Goal: Information Seeking & Learning: Learn about a topic

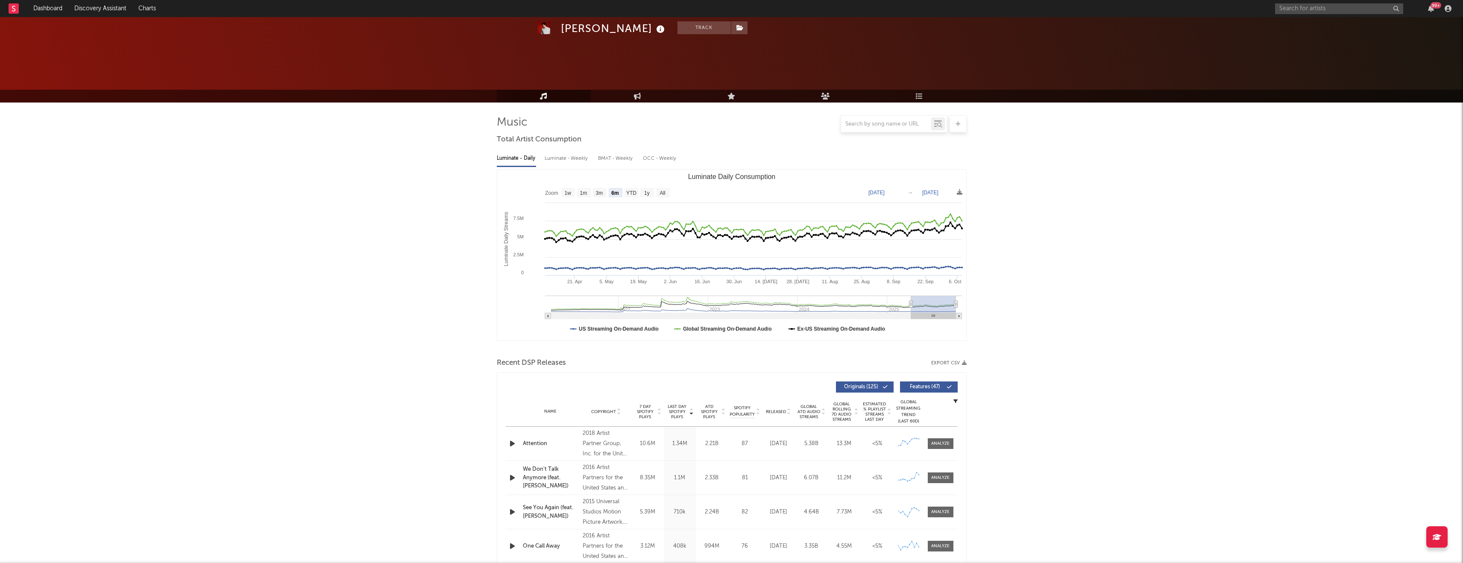
select select "6m"
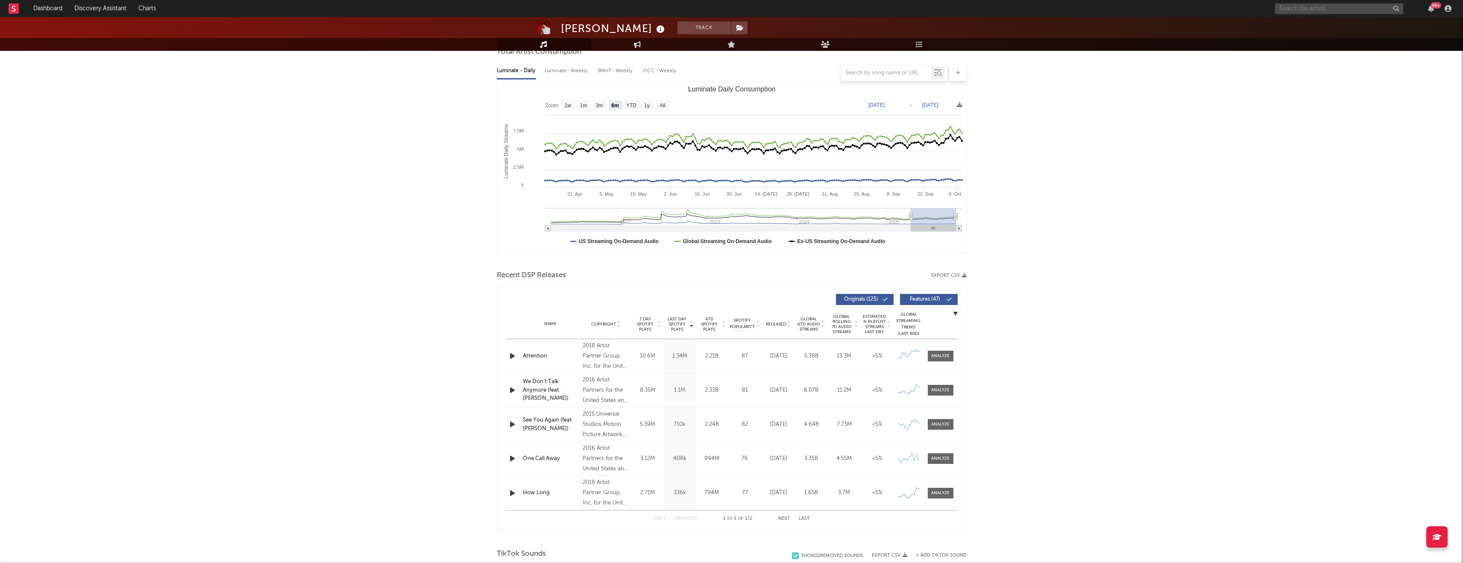
click at [1301, 9] on input "text" at bounding box center [1339, 8] width 128 height 11
type input "[PERSON_NAME] [PERSON_NAME]"
click at [1372, 11] on input "[PERSON_NAME] [PERSON_NAME]" at bounding box center [1339, 8] width 128 height 11
click at [1356, 9] on input "[PERSON_NAME] [PERSON_NAME]" at bounding box center [1339, 8] width 128 height 11
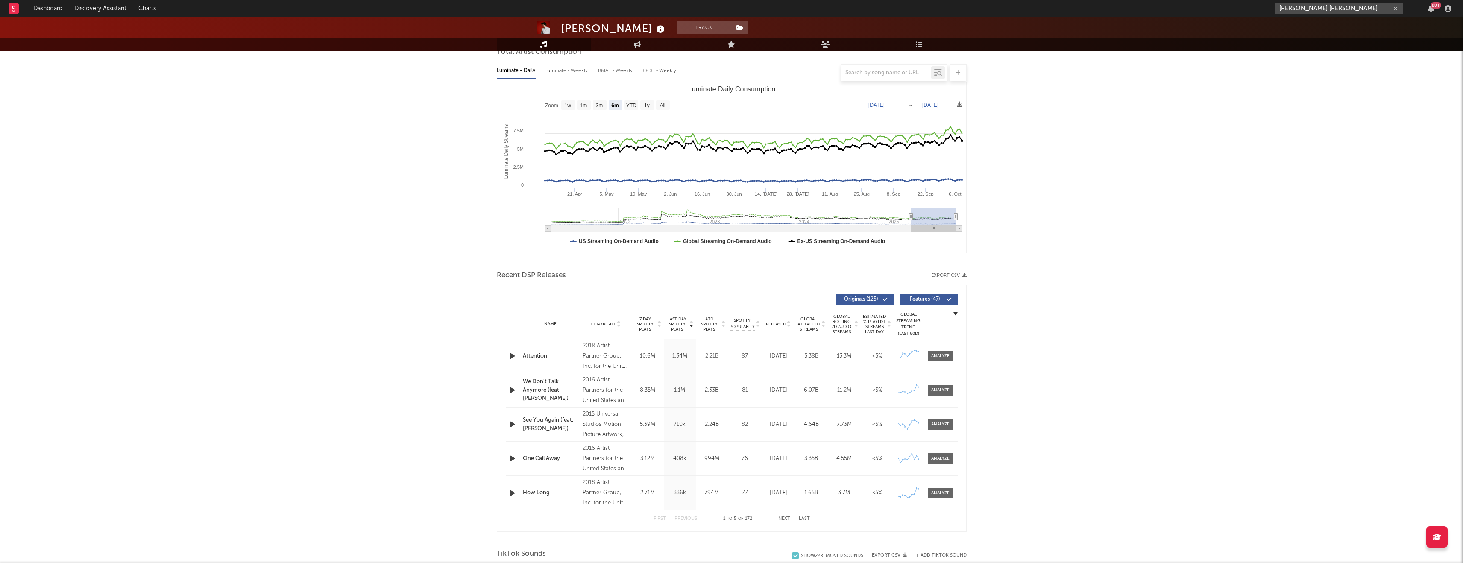
click at [1340, 6] on input "[PERSON_NAME] [PERSON_NAME]" at bounding box center [1339, 8] width 128 height 11
click at [1314, 27] on div "[PERSON_NAME]" at bounding box center [1352, 25] width 94 height 10
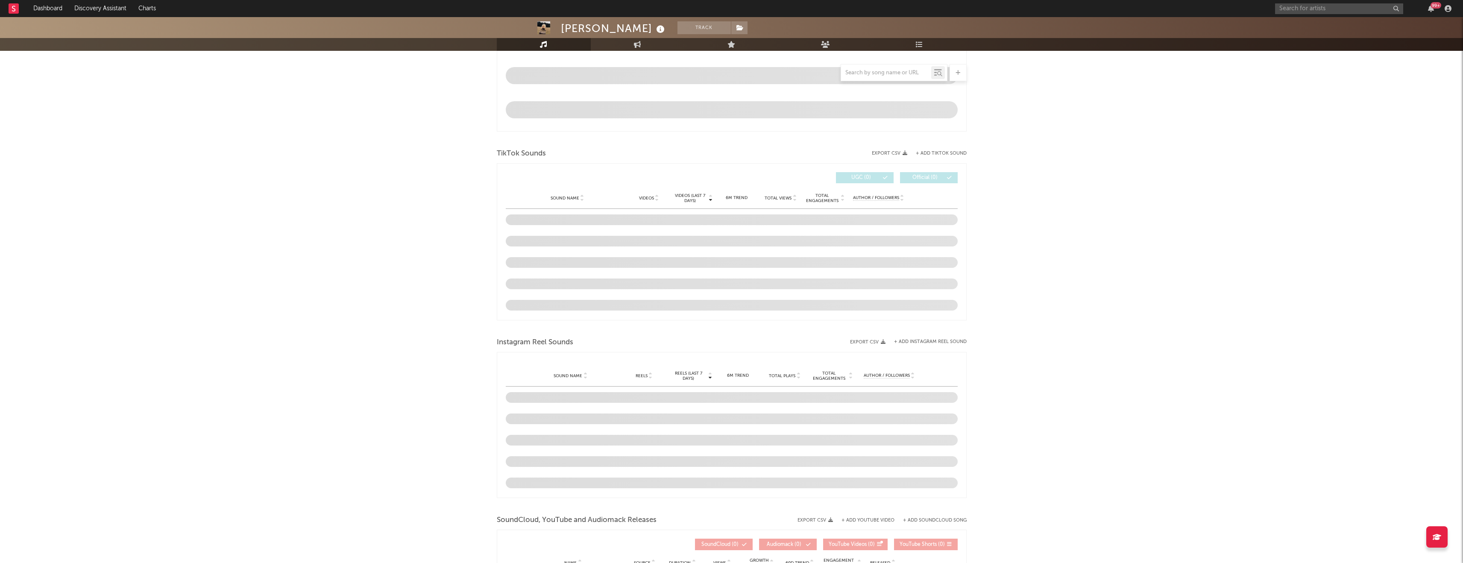
scroll to position [414, 0]
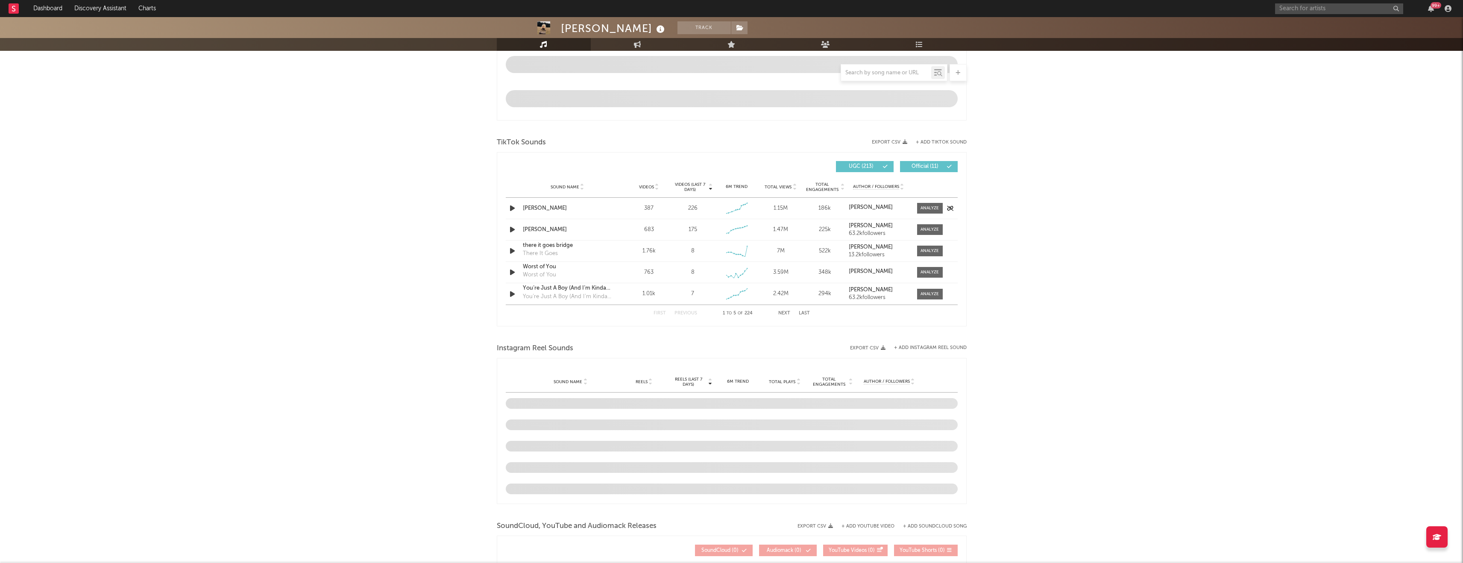
select select "6m"
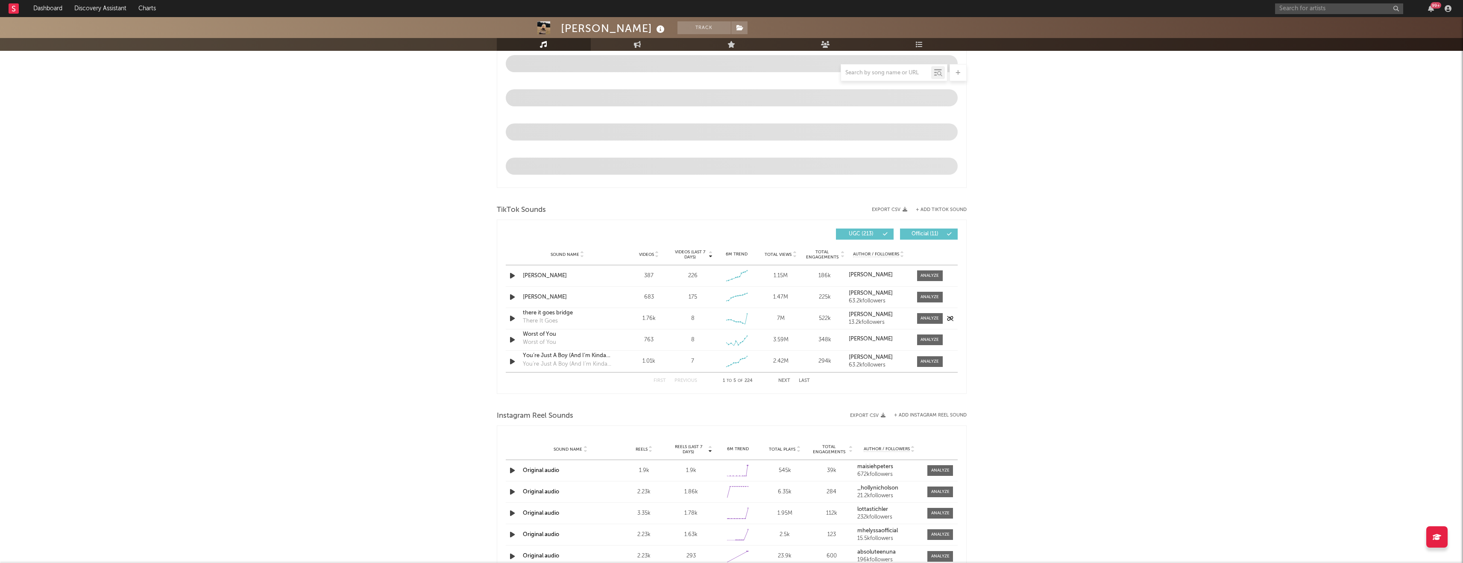
scroll to position [482, 0]
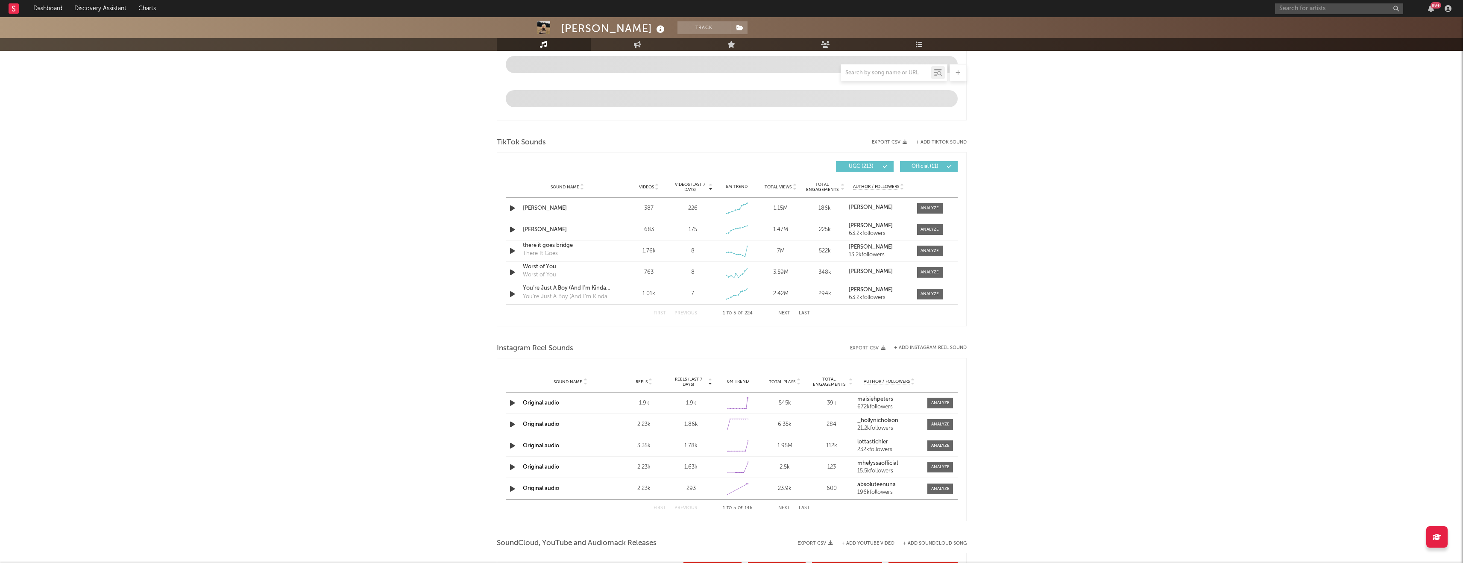
click at [787, 313] on button "Next" at bounding box center [784, 313] width 12 height 5
click at [785, 313] on button "Next" at bounding box center [784, 313] width 12 height 5
click at [882, 68] on div at bounding box center [886, 72] width 90 height 11
click at [884, 71] on input "text" at bounding box center [886, 73] width 90 height 7
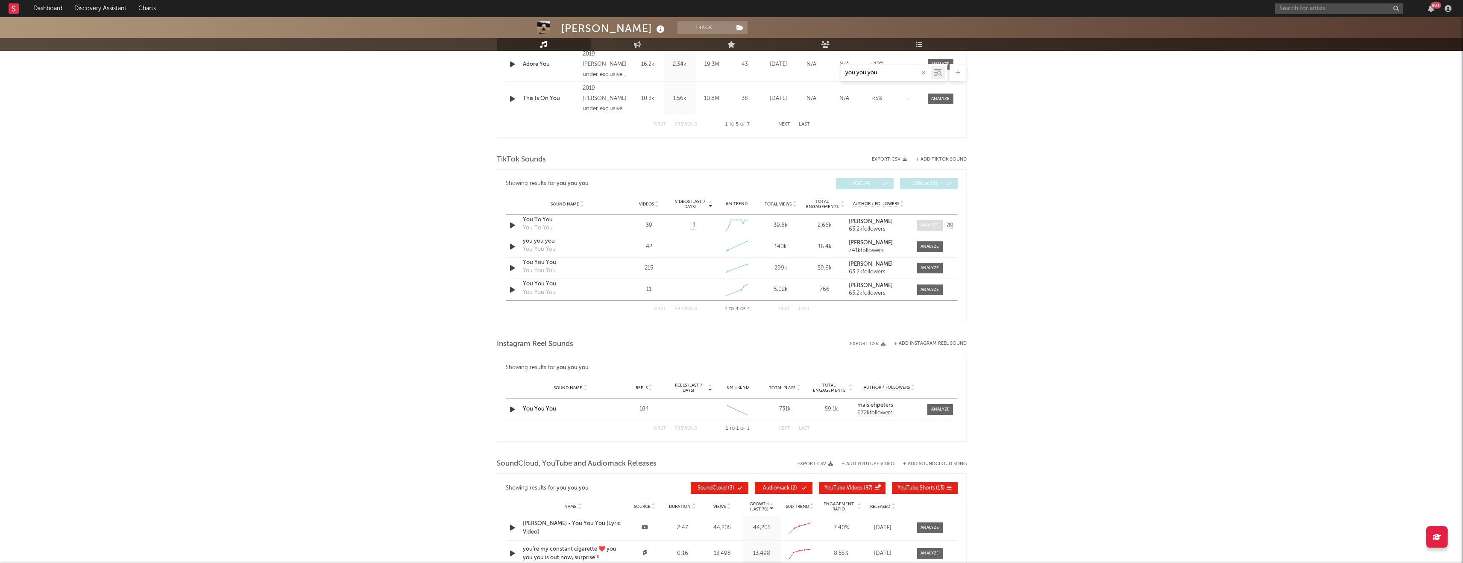
type input "you you you"
click at [928, 222] on div at bounding box center [929, 225] width 18 height 6
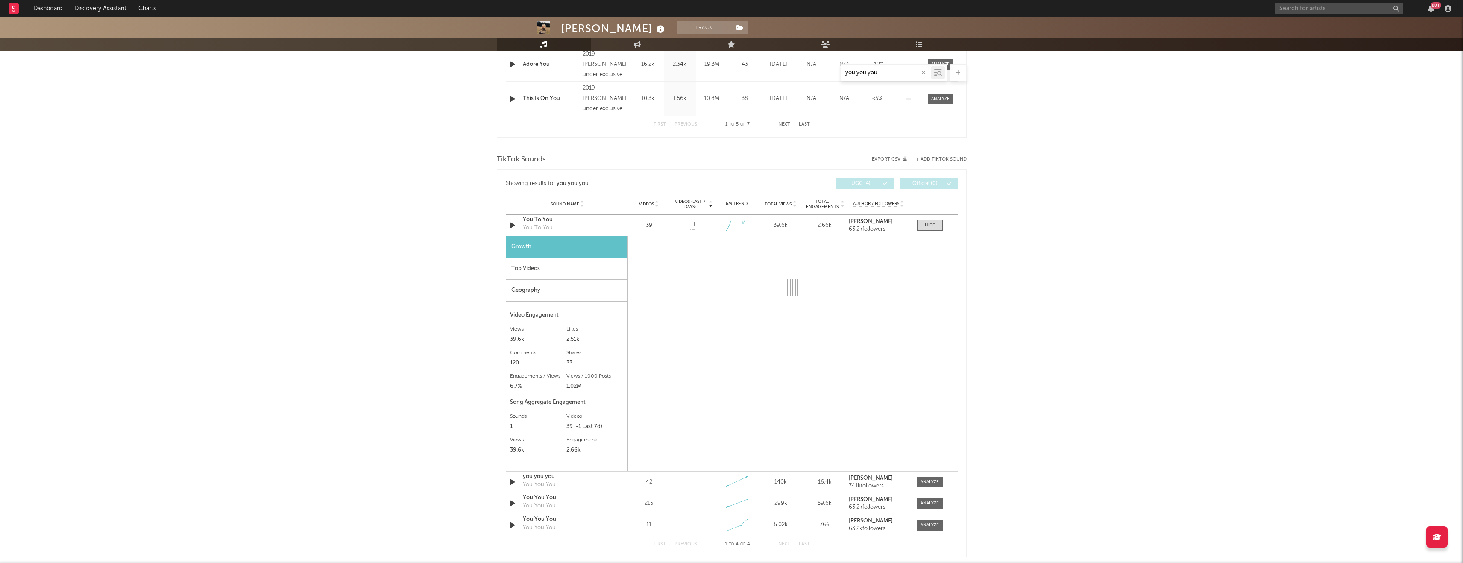
click at [548, 270] on div "Top Videos" at bounding box center [567, 269] width 122 height 22
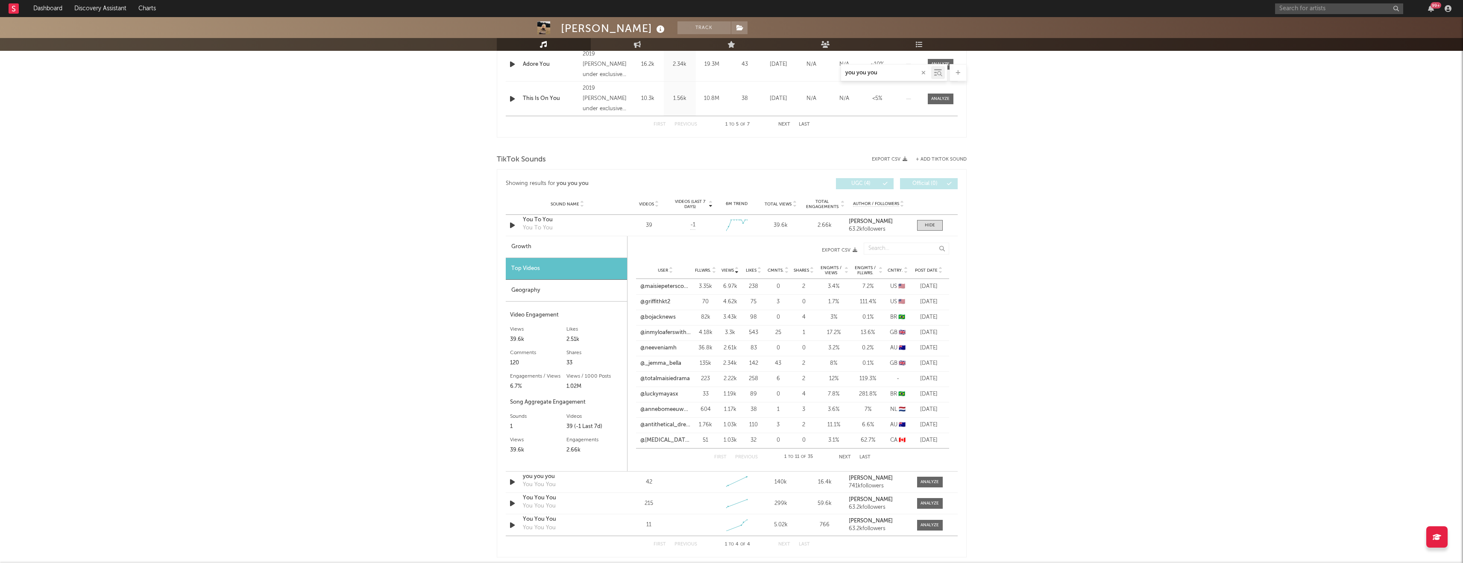
click at [843, 457] on button "Next" at bounding box center [845, 457] width 12 height 5
click at [844, 456] on button "Next" at bounding box center [845, 457] width 12 height 5
click at [925, 480] on div at bounding box center [929, 482] width 18 height 6
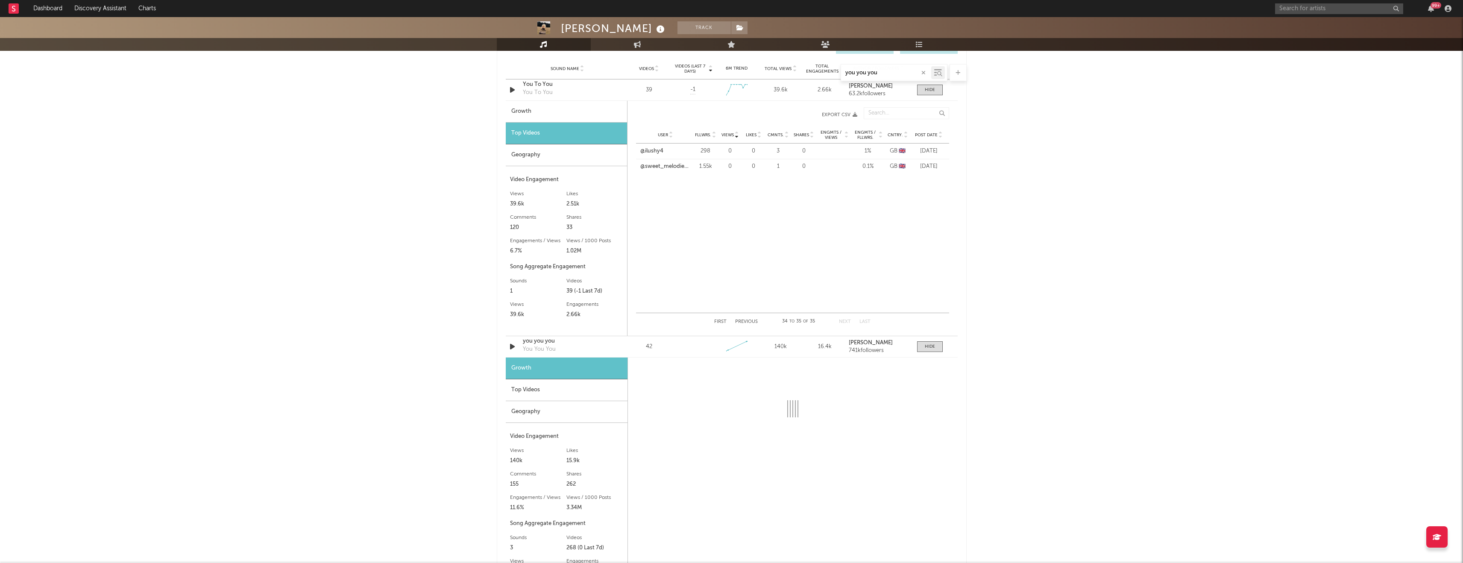
select select "1w"
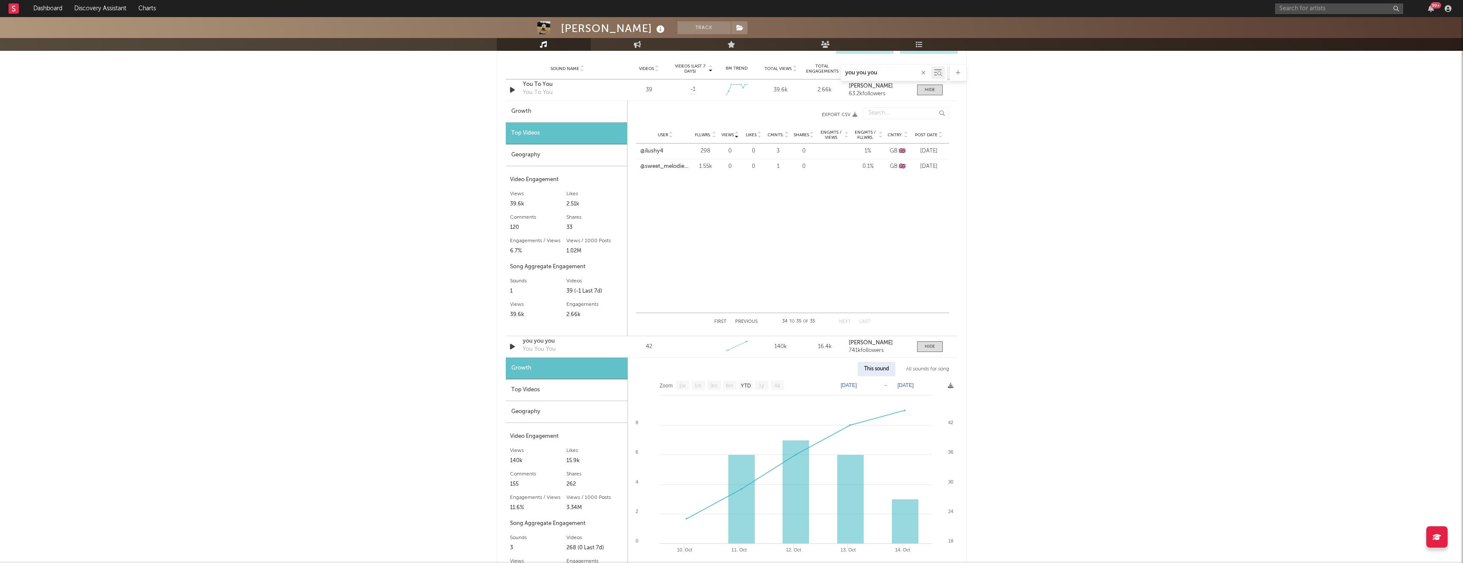
scroll to position [621, 0]
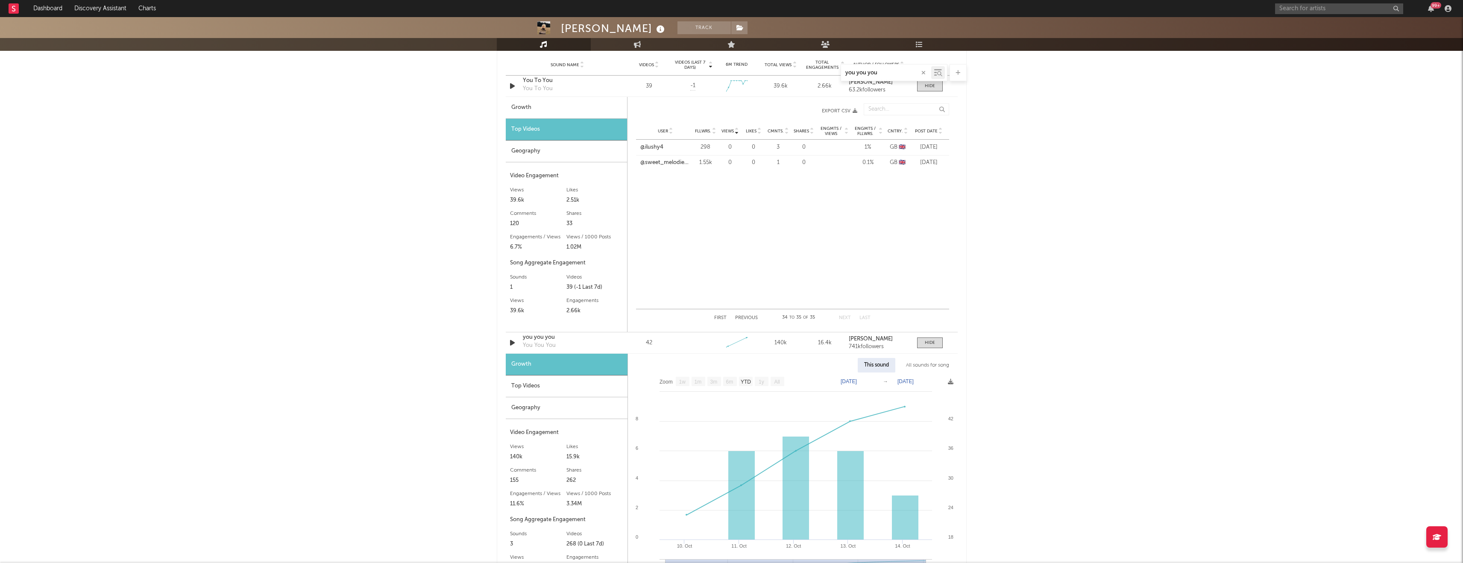
click at [570, 383] on div "Top Videos" at bounding box center [567, 386] width 122 height 22
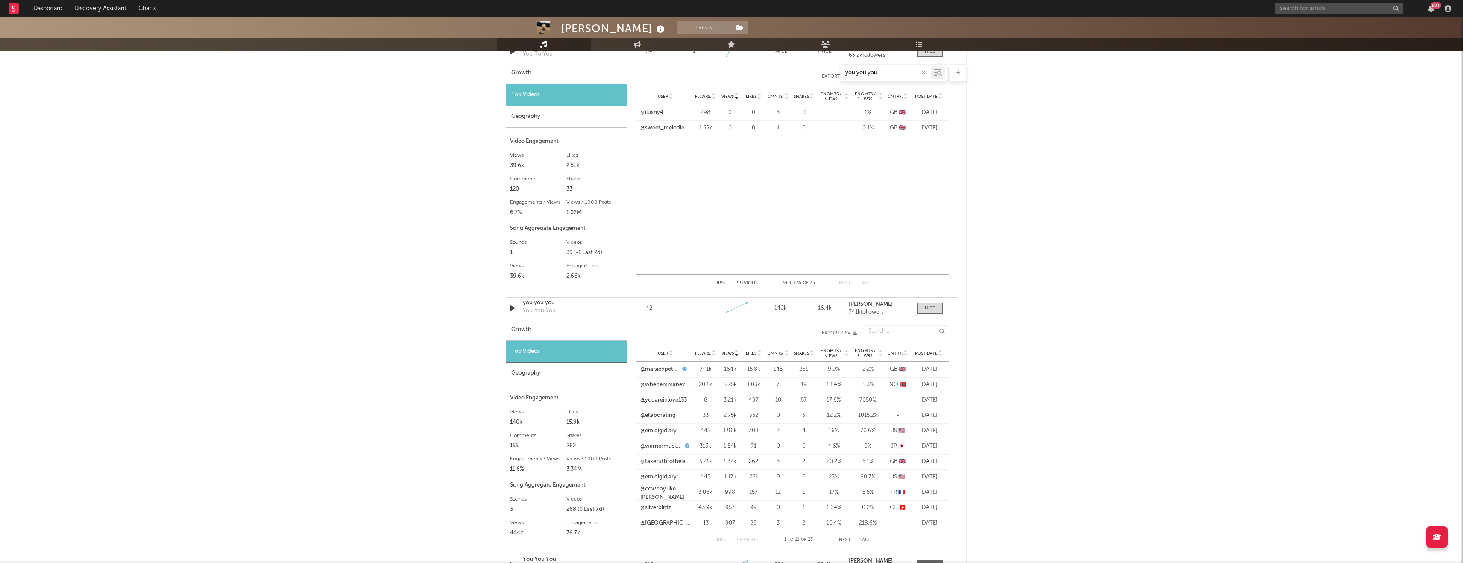
scroll to position [657, 0]
click at [843, 536] on button "Next" at bounding box center [845, 538] width 12 height 5
click at [844, 536] on button "Next" at bounding box center [845, 538] width 12 height 5
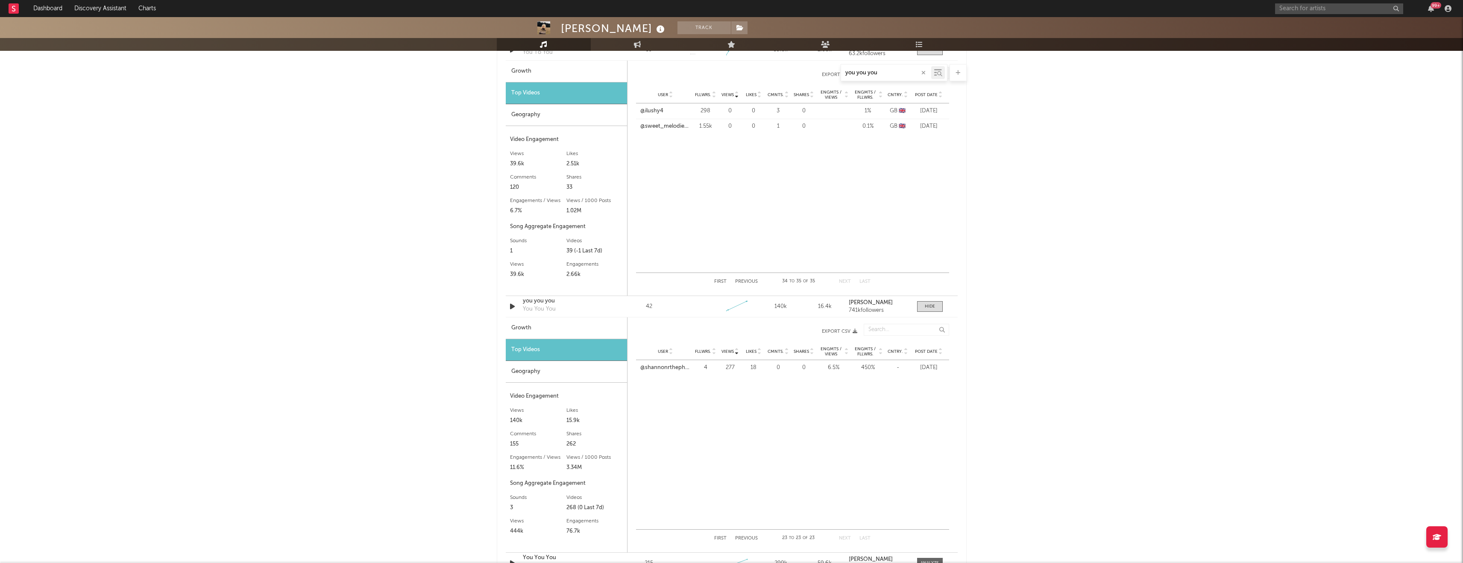
click at [844, 536] on button "Next" at bounding box center [845, 538] width 12 height 5
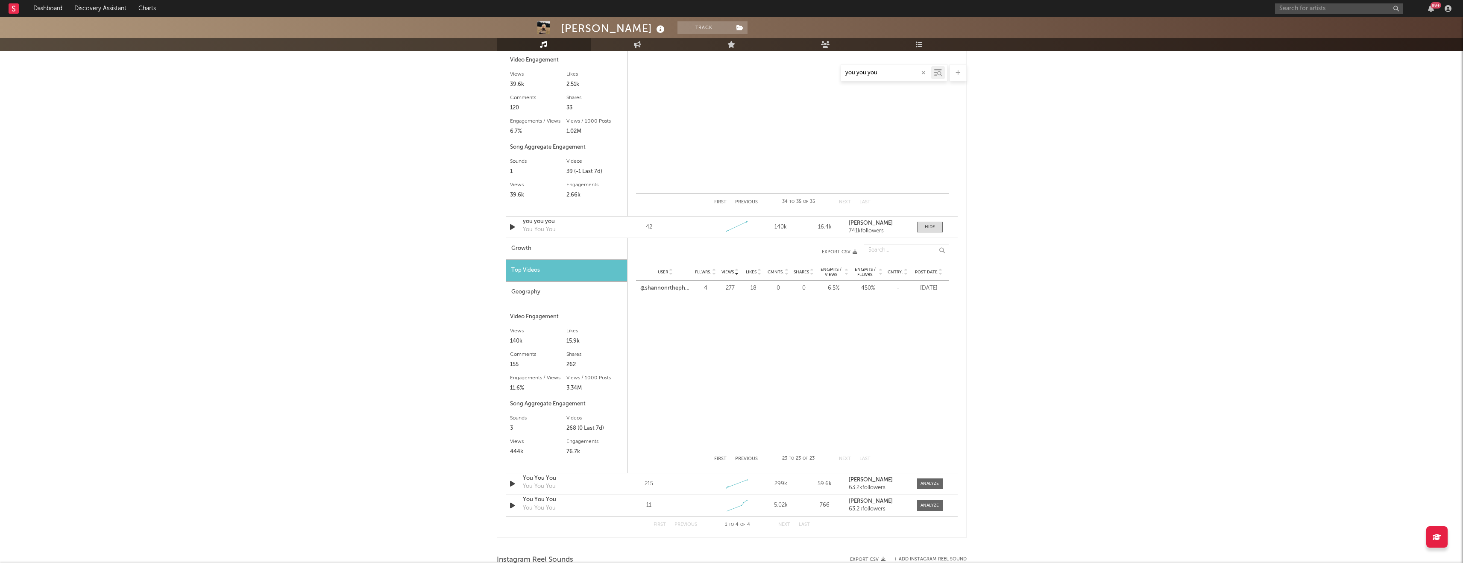
scroll to position [812, 0]
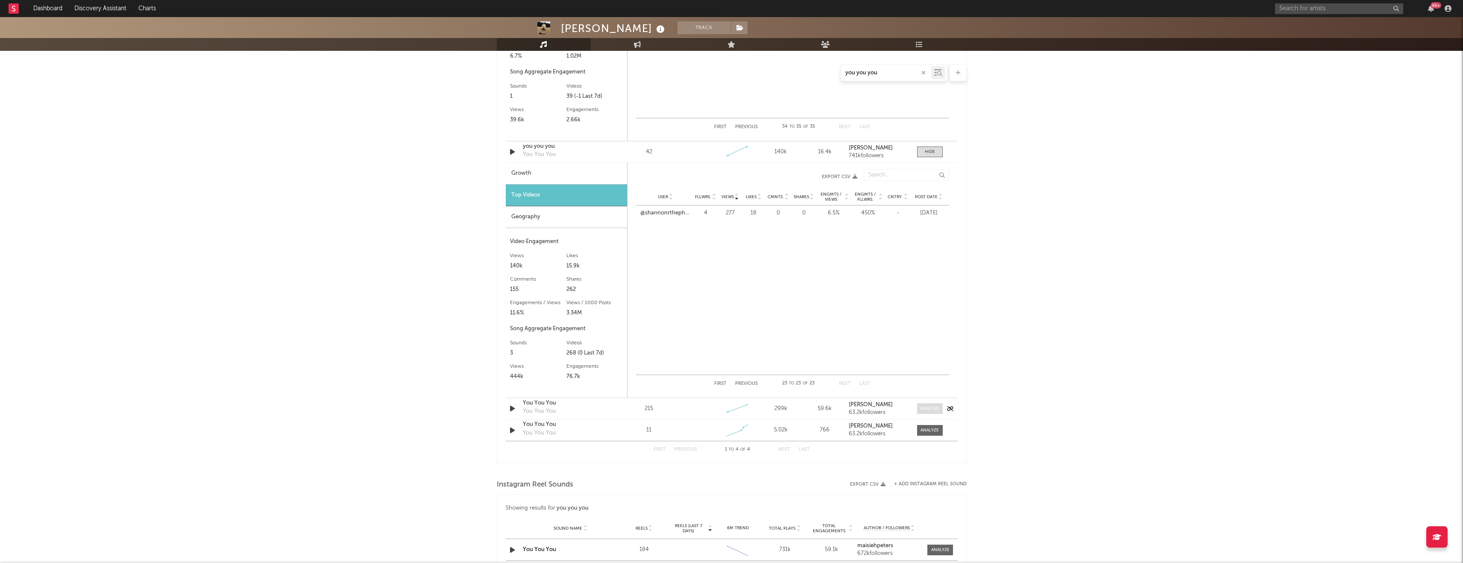
click at [931, 409] on div at bounding box center [929, 408] width 18 height 6
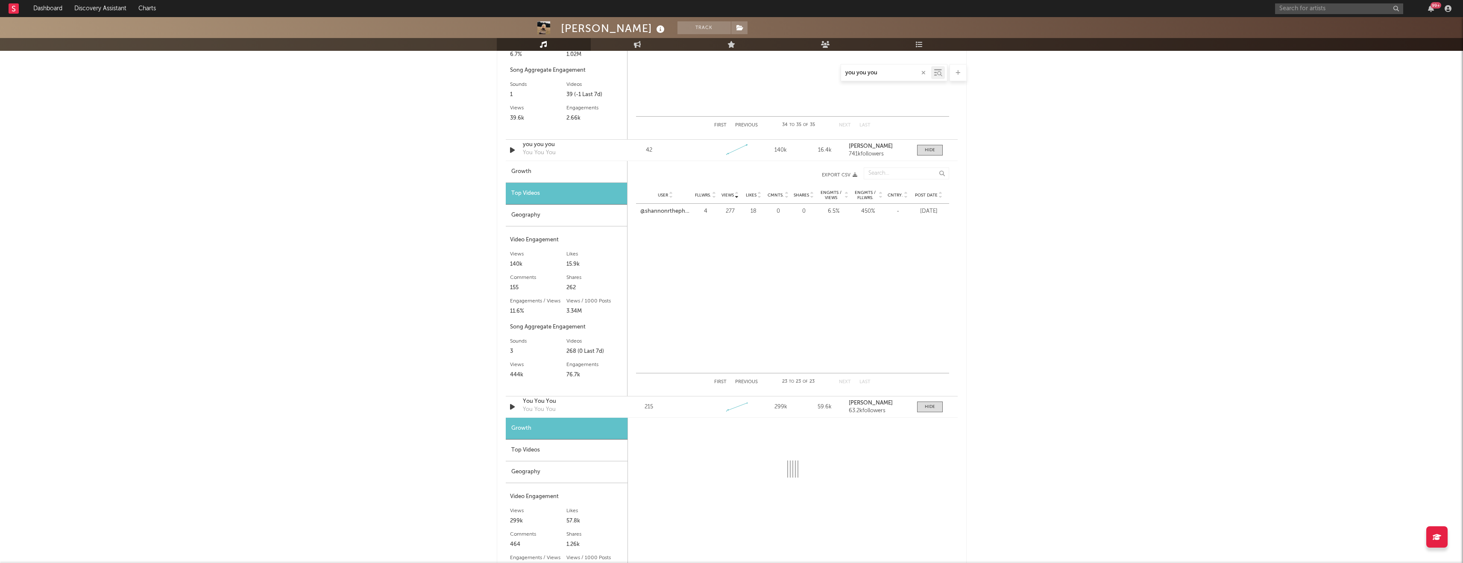
select select "1w"
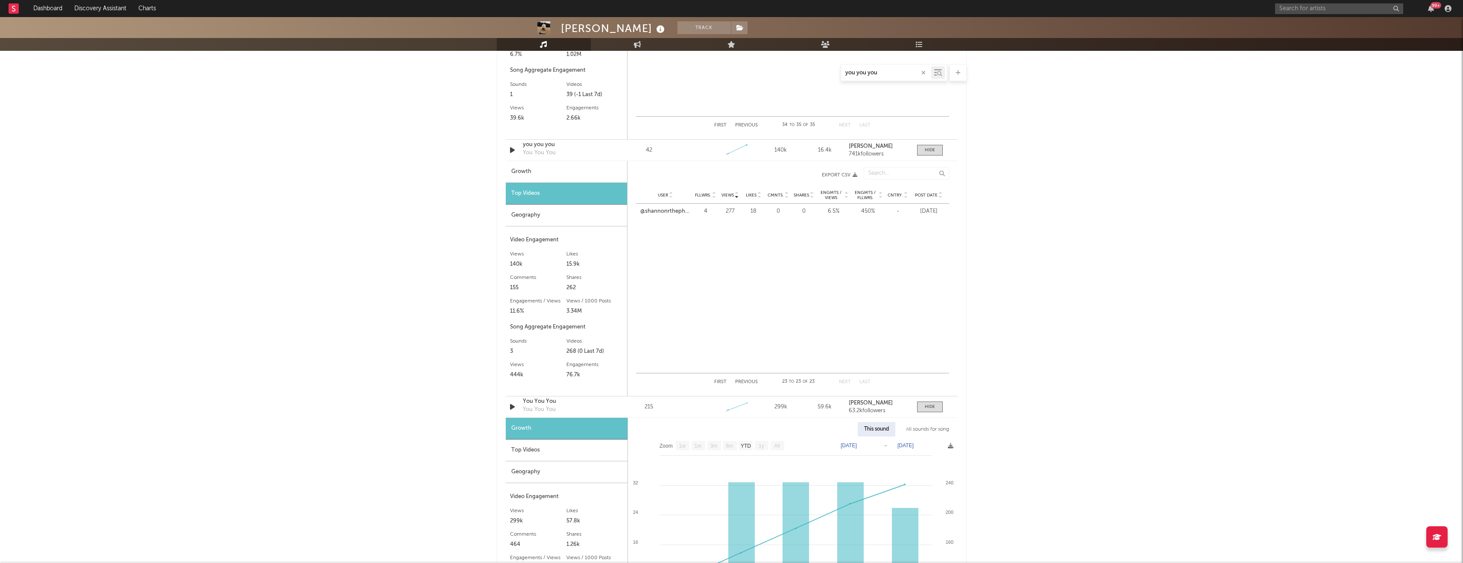
click at [551, 451] on div "Top Videos" at bounding box center [567, 450] width 122 height 22
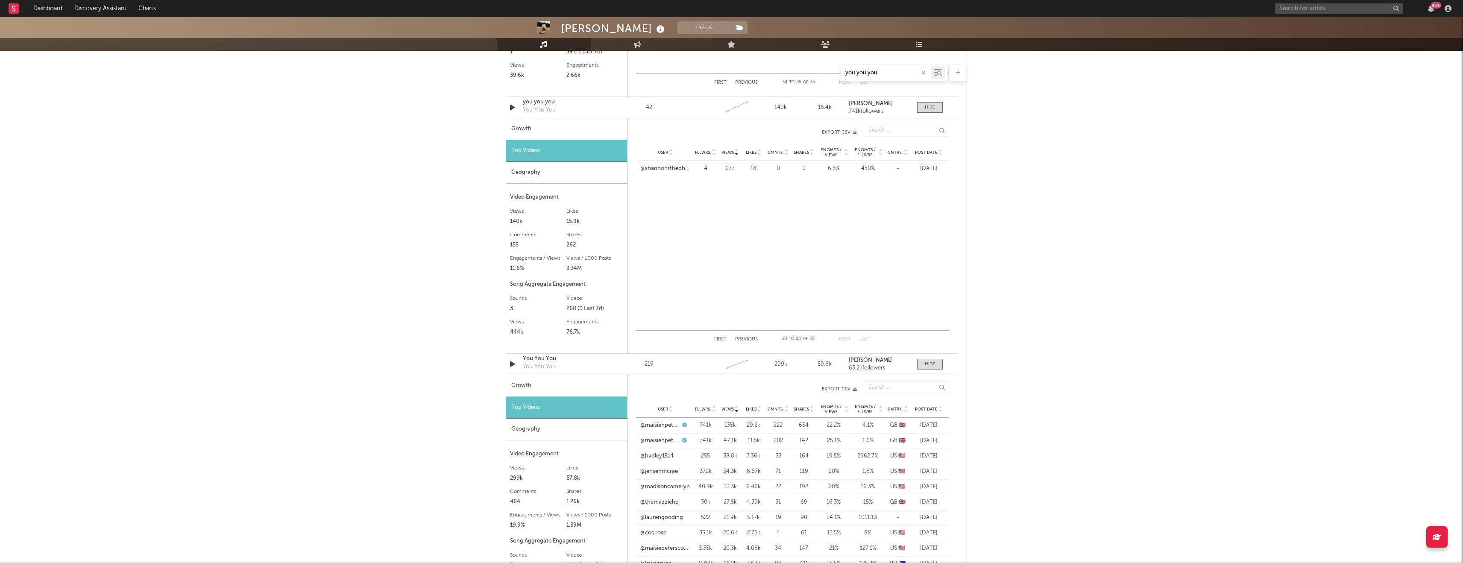
scroll to position [932, 0]
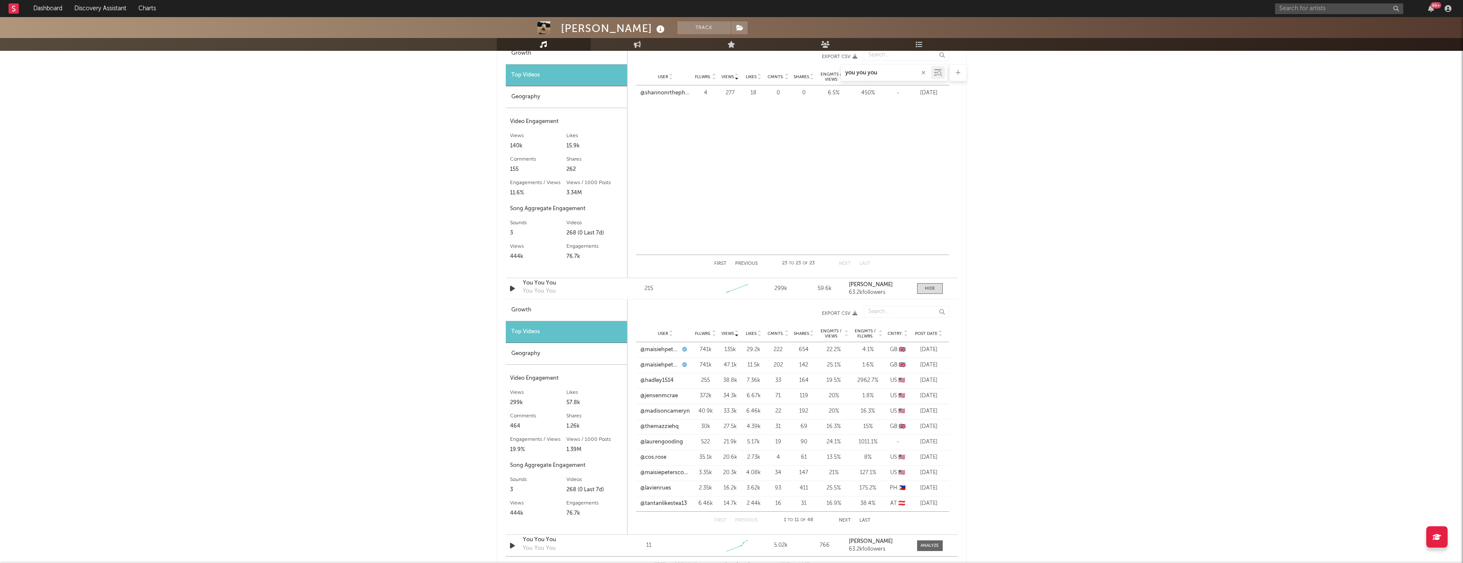
click at [846, 521] on button "Next" at bounding box center [845, 520] width 12 height 5
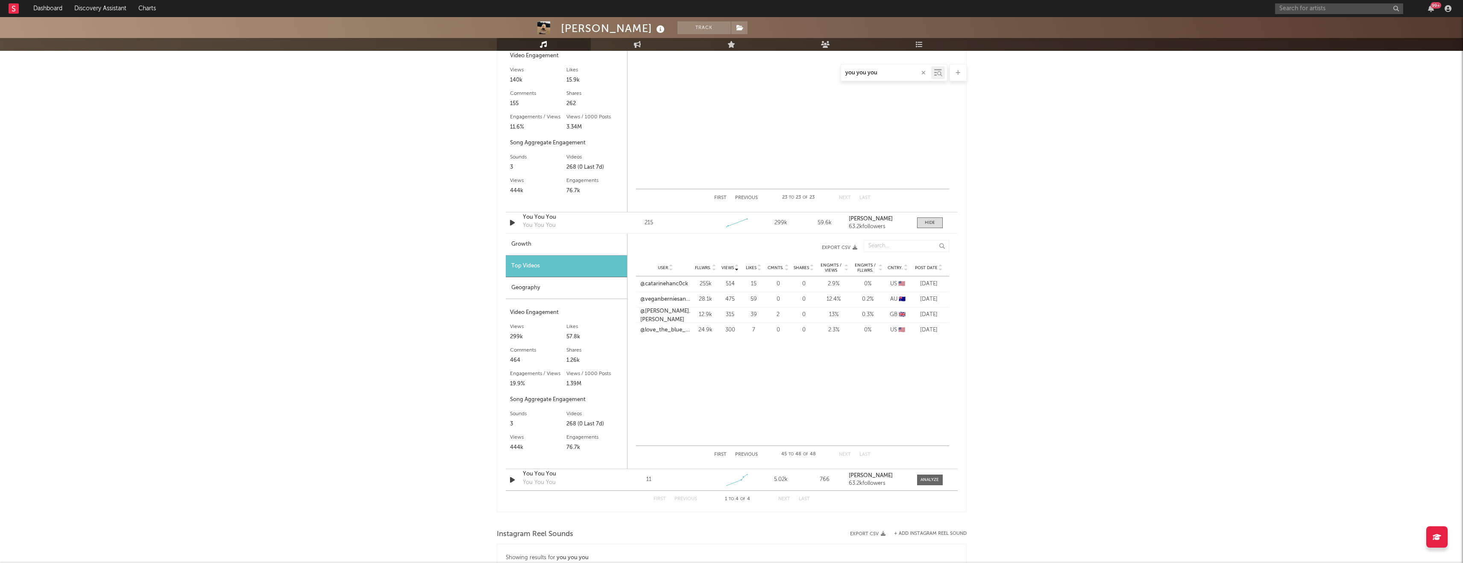
scroll to position [1091, 0]
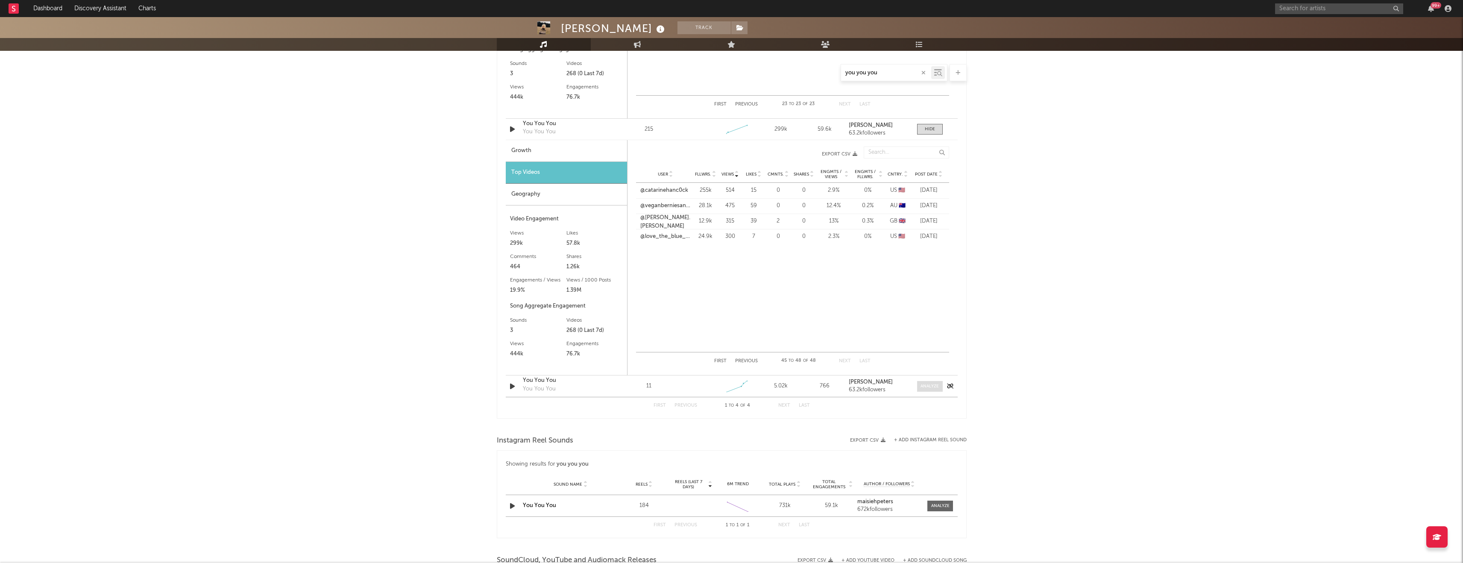
click at [937, 389] on span at bounding box center [930, 386] width 26 height 11
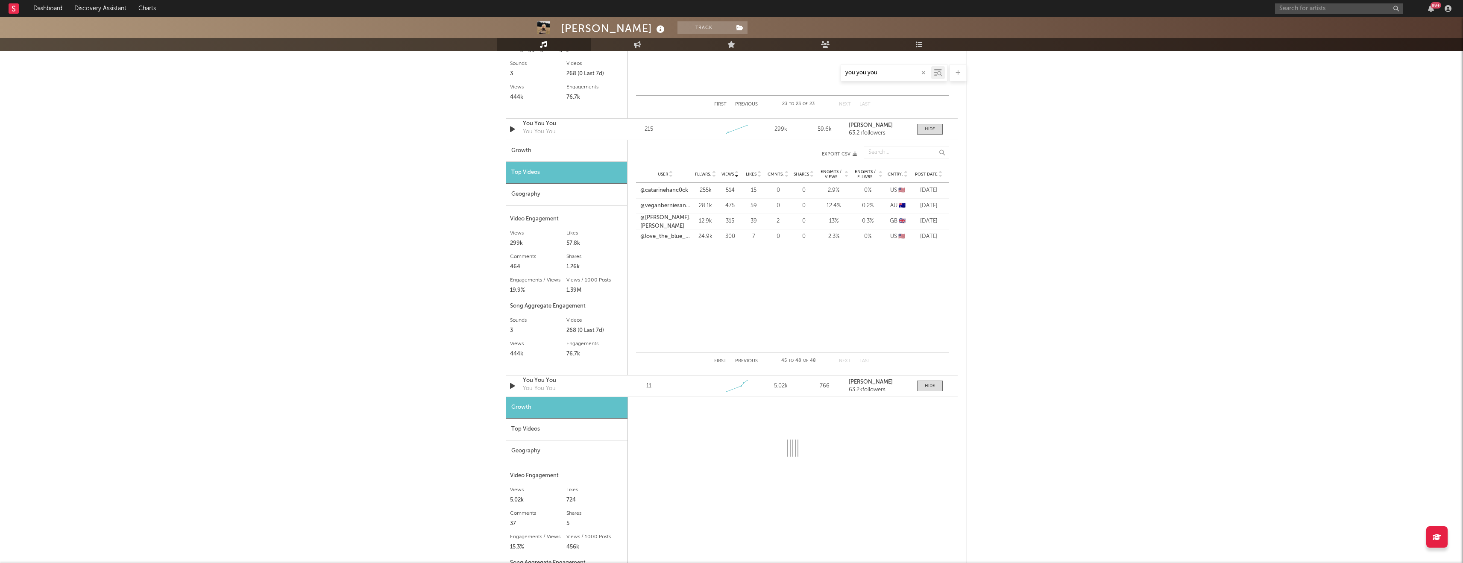
select select "1w"
click at [543, 436] on div "Top Videos" at bounding box center [567, 429] width 122 height 22
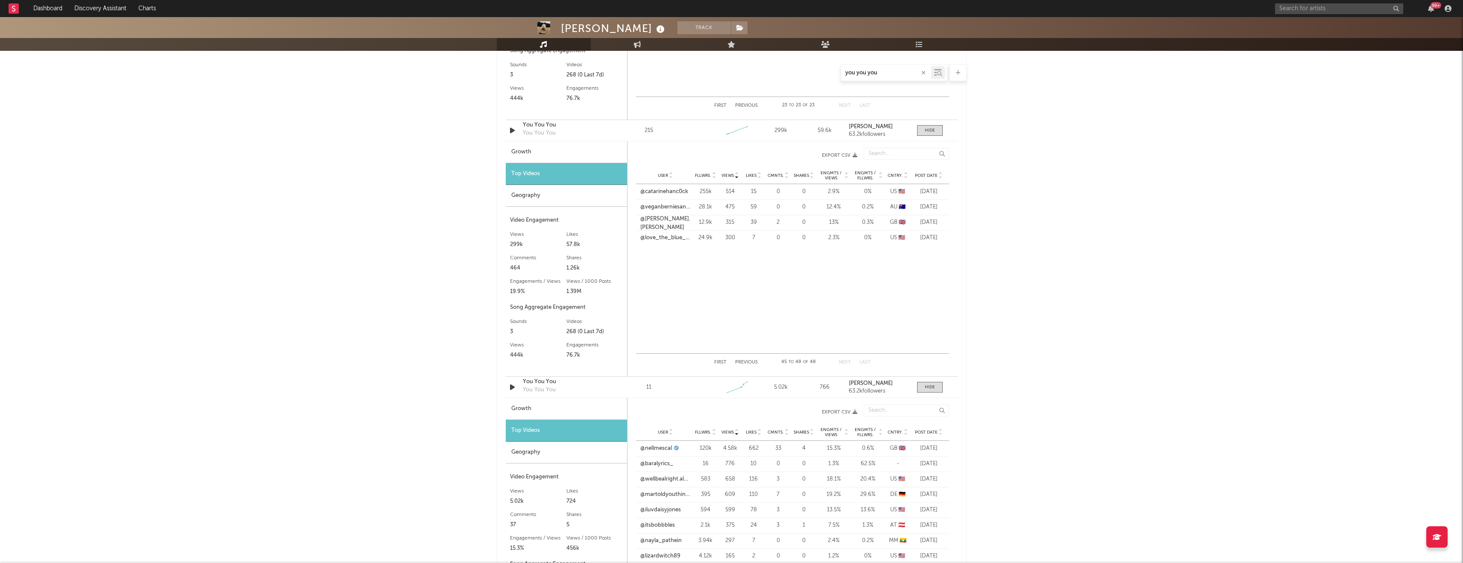
scroll to position [1085, 0]
click at [714, 364] on div "First Previous 45 to 48 of 48 Next Last" at bounding box center [792, 367] width 156 height 17
click at [744, 366] on button "Previous" at bounding box center [746, 367] width 23 height 5
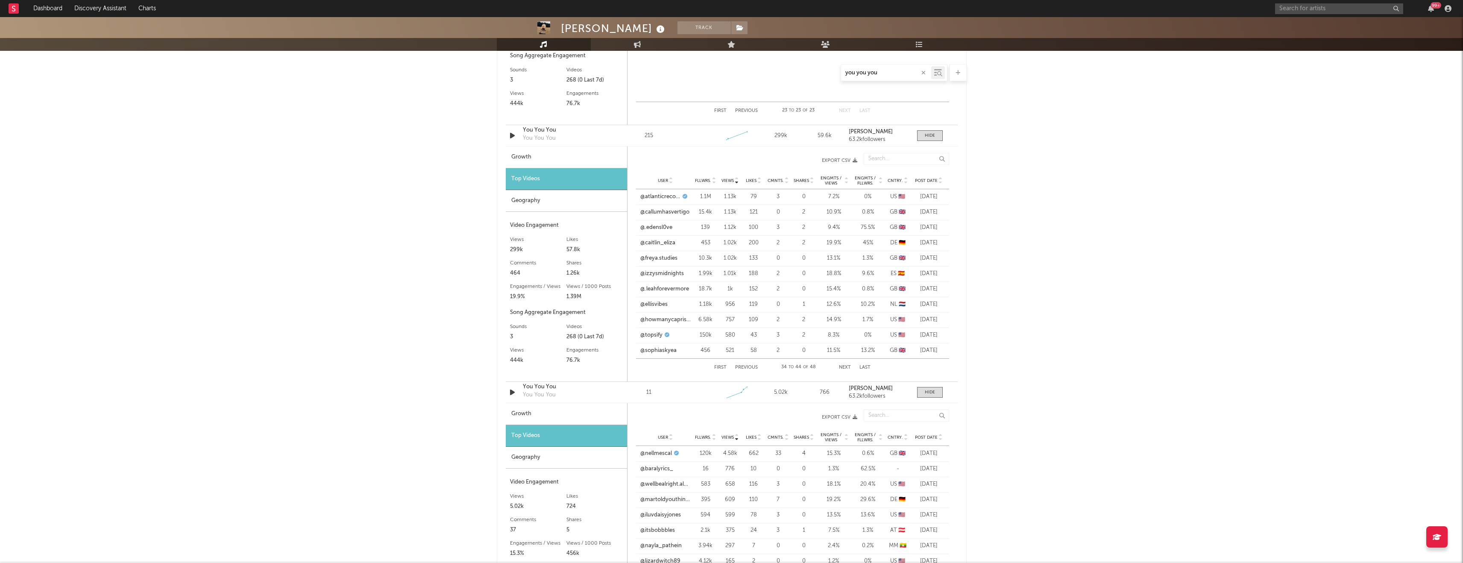
click at [744, 366] on button "Previous" at bounding box center [746, 367] width 23 height 5
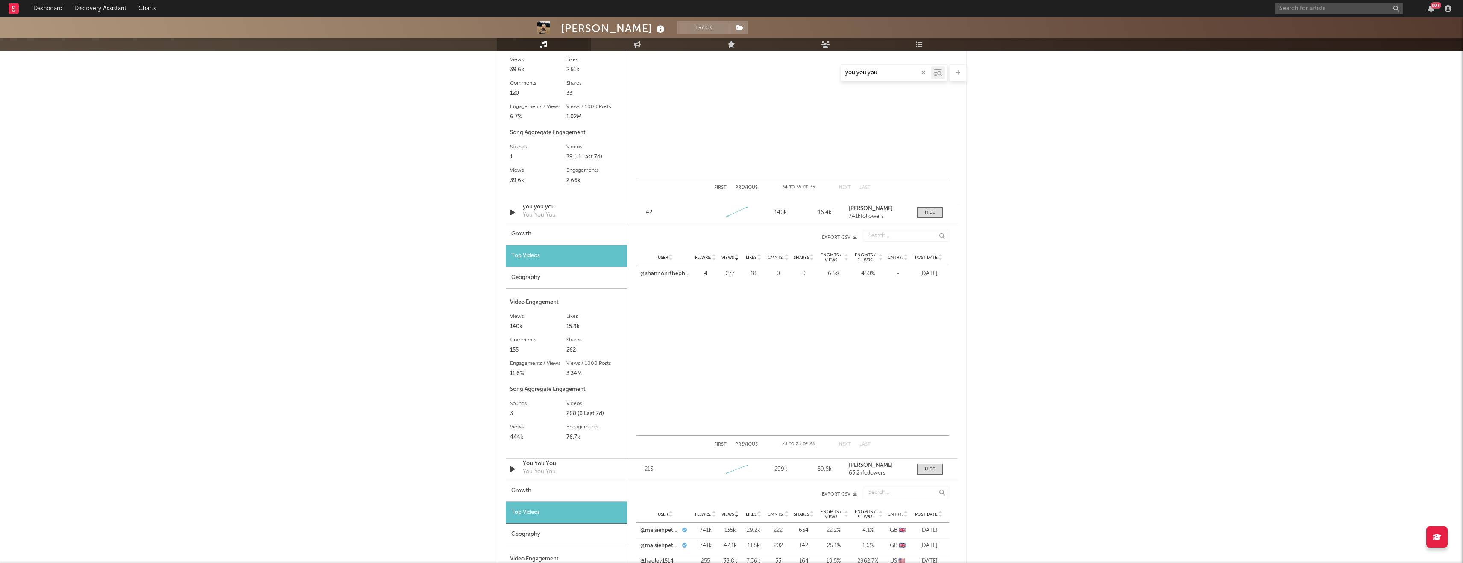
scroll to position [796, 0]
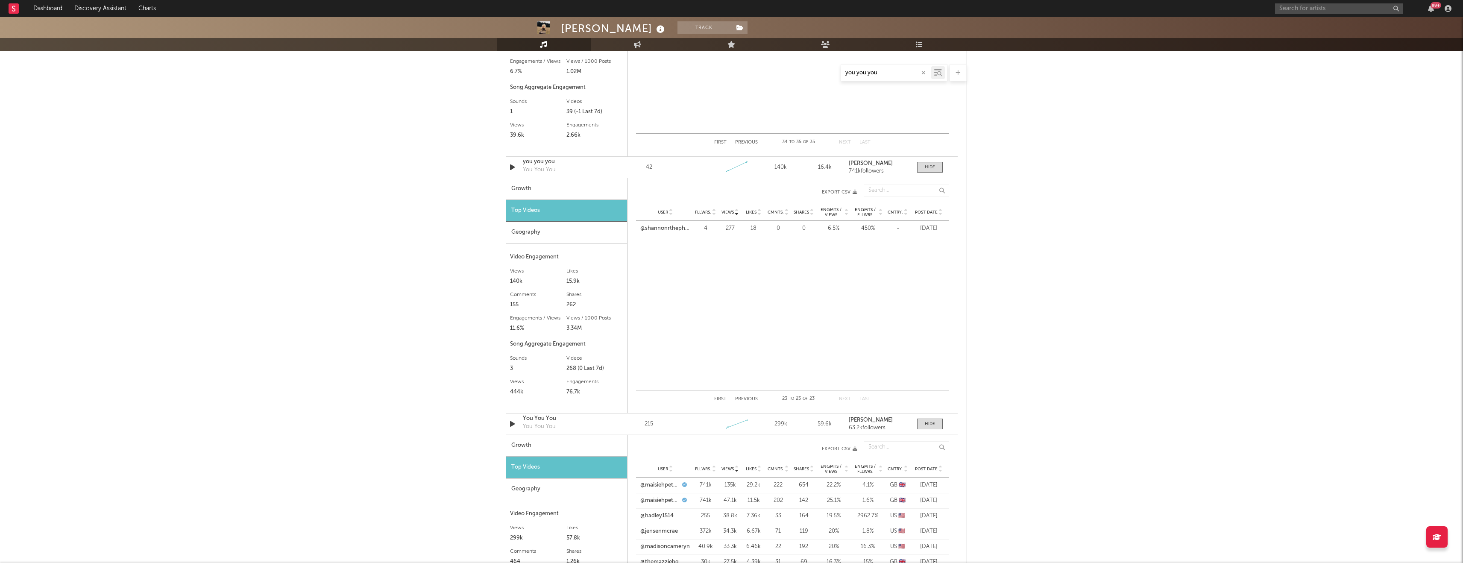
click at [748, 398] on button "Previous" at bounding box center [746, 399] width 23 height 5
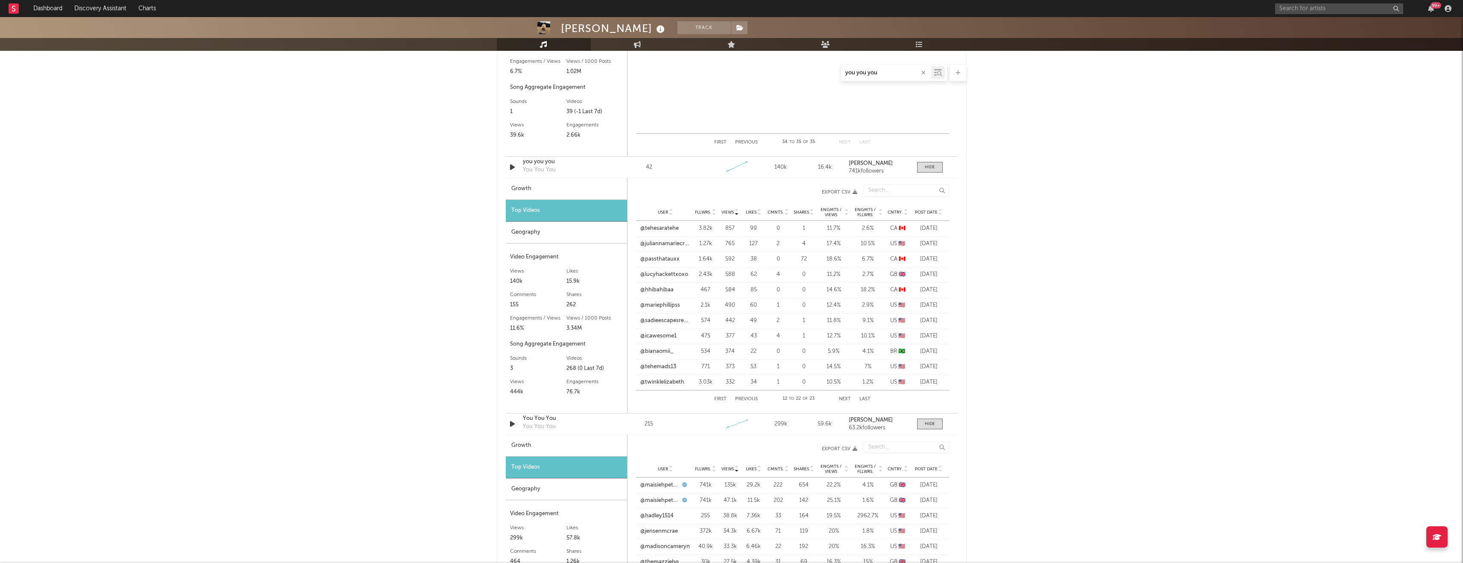
click at [748, 398] on button "Previous" at bounding box center [746, 399] width 23 height 5
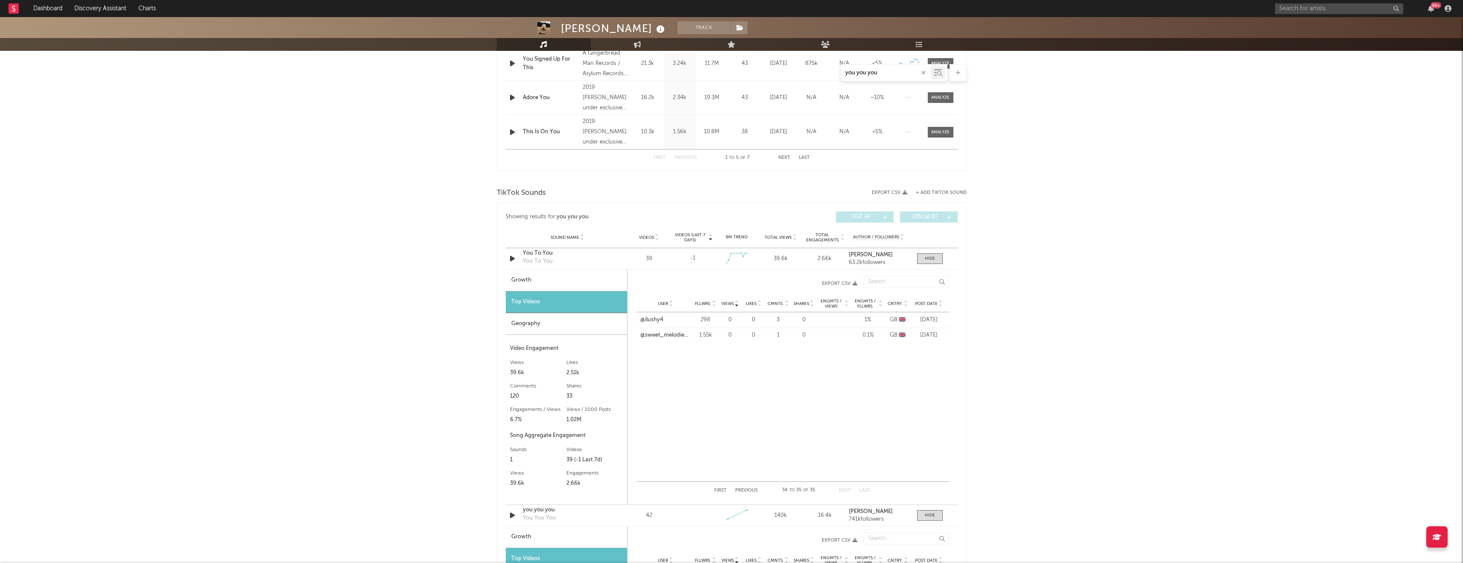
scroll to position [448, 0]
click at [749, 488] on div "First Previous 34 to 35 of 35 Next Last" at bounding box center [792, 491] width 156 height 17
click at [748, 492] on button "Previous" at bounding box center [746, 491] width 23 height 5
click at [748, 491] on button "Previous" at bounding box center [746, 491] width 23 height 5
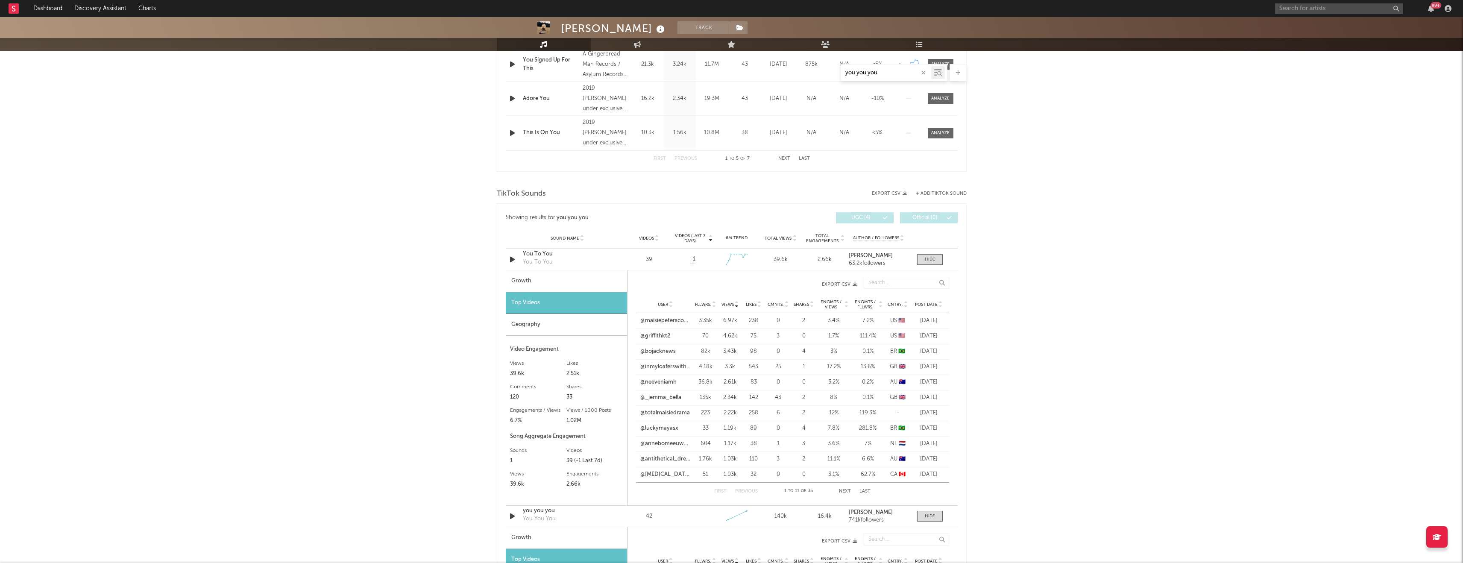
click at [748, 491] on button "Previous" at bounding box center [746, 491] width 23 height 5
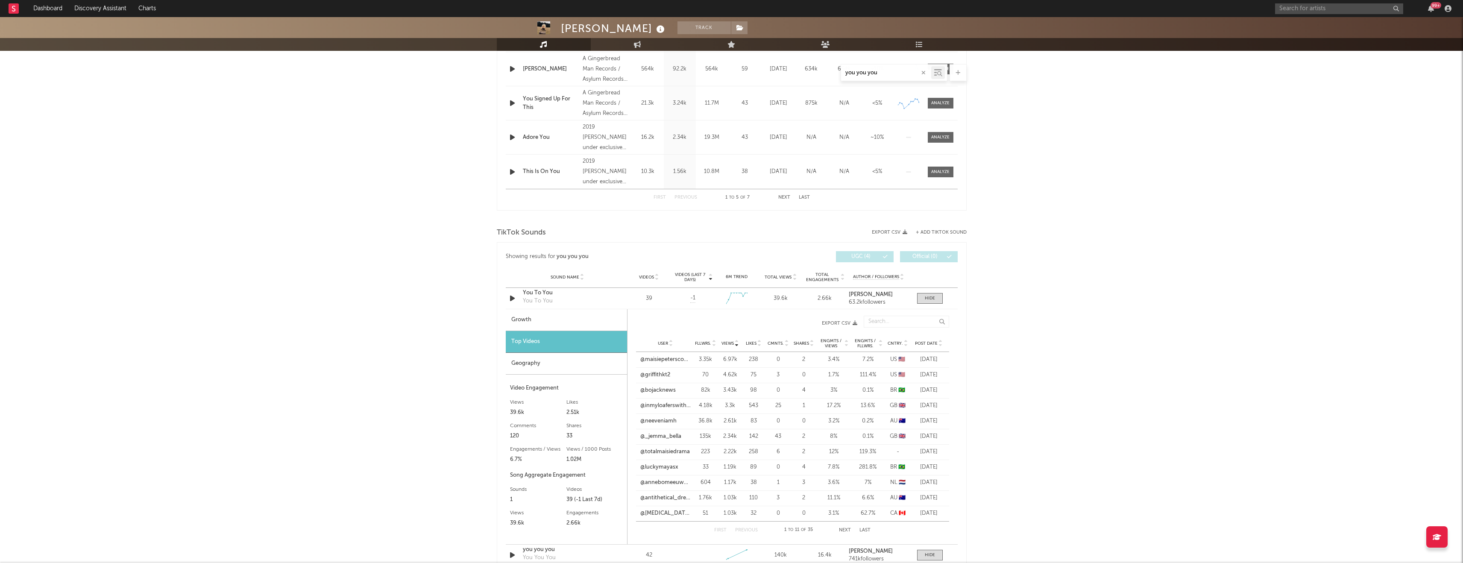
scroll to position [186, 0]
